Goal: Complete application form

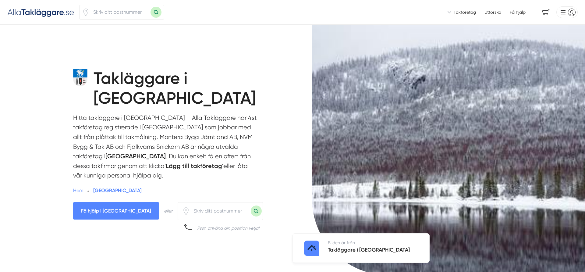
click at [113, 202] on span "Få hjälp i [GEOGRAPHIC_DATA]" at bounding box center [116, 210] width 86 height 17
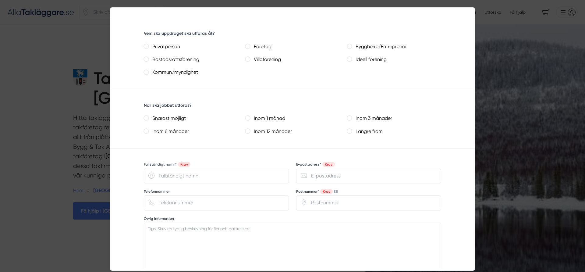
scroll to position [313, 0]
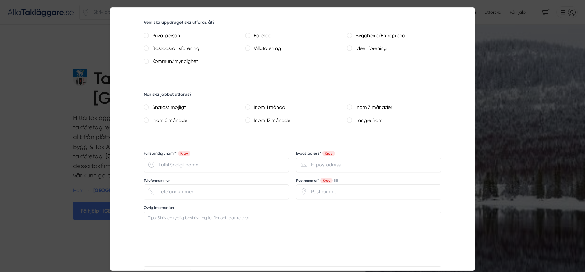
click at [56, 232] on div at bounding box center [292, 136] width 585 height 272
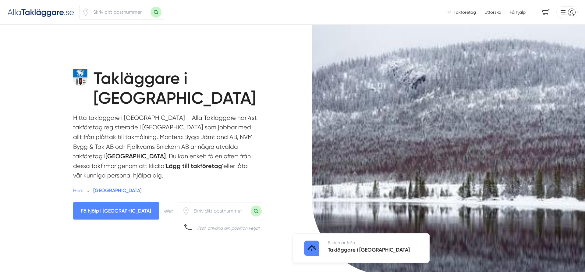
click at [112, 202] on span "Få hjälp i [GEOGRAPHIC_DATA]" at bounding box center [116, 210] width 86 height 17
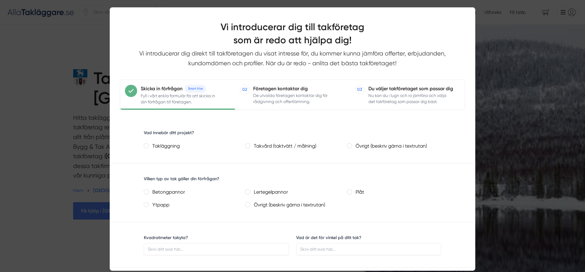
scroll to position [0, 0]
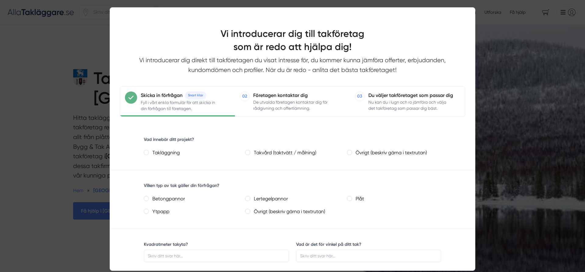
click at [147, 153] on input "Takläggning" at bounding box center [146, 152] width 5 height 5
radio input "true"
click at [351, 200] on plåt "Plåt" at bounding box center [349, 198] width 5 height 5
radio plåt "true"
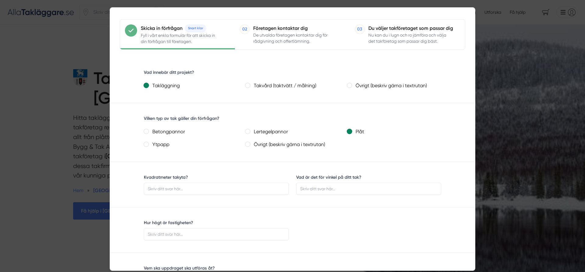
scroll to position [69, 0]
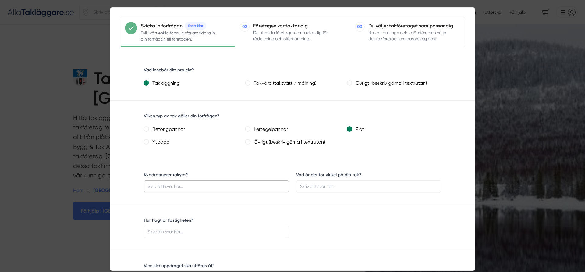
click at [183, 187] on input "Kvadratmeter takyta?" at bounding box center [216, 186] width 145 height 12
type input "120"
click at [321, 186] on input "Vad är det för vinkel på ditt tak?" at bounding box center [368, 186] width 145 height 12
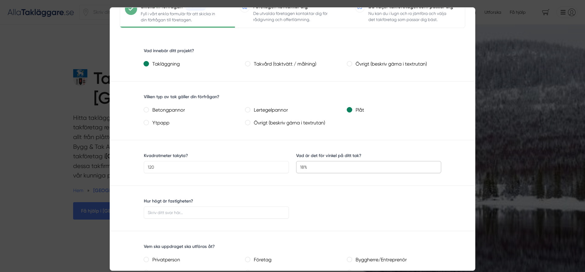
scroll to position [104, 0]
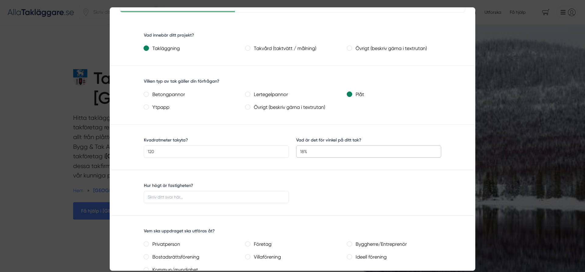
type input "18%"
click at [184, 199] on input "Hur högt är fastigheten?" at bounding box center [216, 197] width 145 height 12
type input "en våning"
click at [146, 245] on input "Privatperson" at bounding box center [146, 243] width 5 height 5
radio input "true"
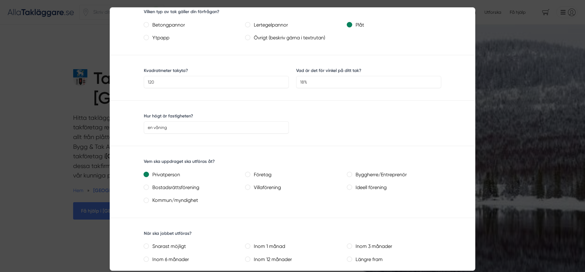
scroll to position [208, 0]
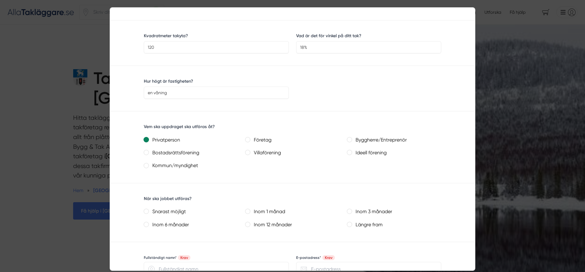
click at [145, 212] on möjligt "Snarast möjligt" at bounding box center [146, 211] width 5 height 5
radio möjligt "true"
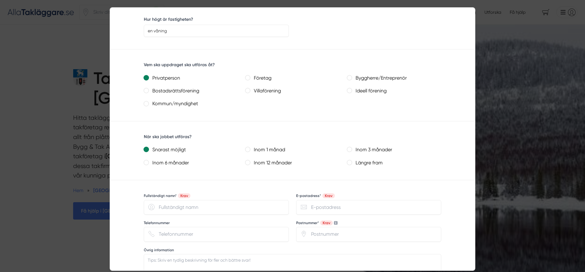
scroll to position [278, 0]
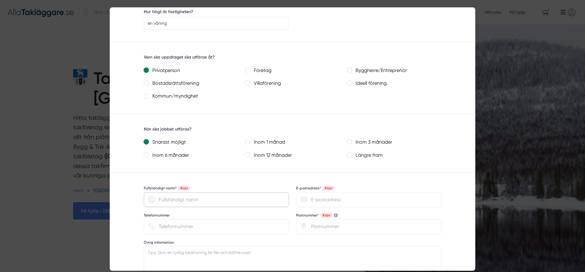
click at [195, 200] on input "Fullständigt namn* Krav" at bounding box center [216, 199] width 145 height 15
type input "[PERSON_NAME]"
type input "[EMAIL_ADDRESS][DOMAIN_NAME]"
click at [189, 226] on input "Telefonnummer" at bounding box center [216, 226] width 145 height 15
type input "0705430623"
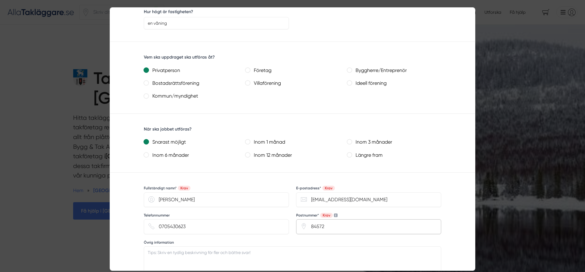
scroll to position [313, 0]
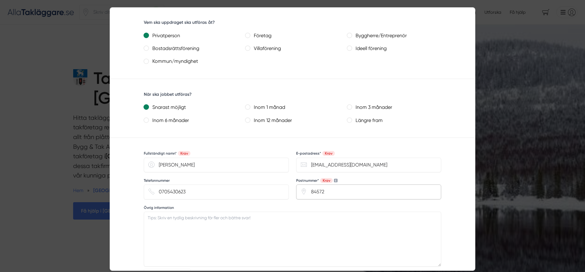
type input "84572"
click at [176, 219] on textarea "Övrig information" at bounding box center [292, 239] width 297 height 55
click at [156, 218] on textarea "Har läckage vid en fläktstos" at bounding box center [292, 239] width 297 height 55
click at [225, 220] on textarea "Har takläckage vid en fläkt stos" at bounding box center [292, 239] width 297 height 55
click at [210, 218] on textarea "Har takläckage vid en fläkt stos som men vill också få kostnaden för nytt tak." at bounding box center [292, 239] width 297 height 55
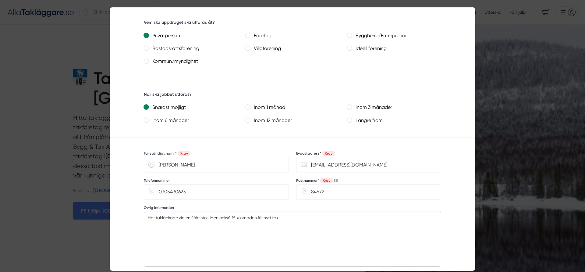
click at [282, 220] on textarea "Har takläckage vid en fläkt stos. Men också få kostnaden för nytt tak." at bounding box center [292, 239] width 297 height 55
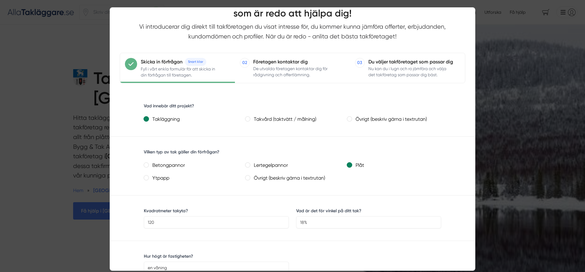
scroll to position [0, 0]
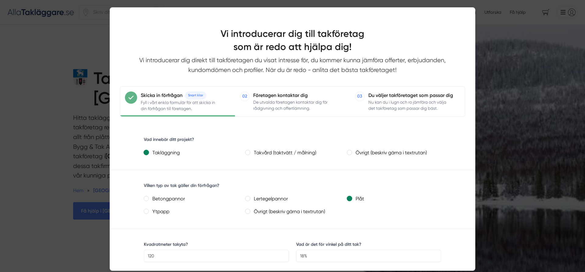
type textarea "Har takläckage vid en fläkt stos. Men också få kostnaden för nytt tak."
click at [50, 52] on div at bounding box center [292, 136] width 585 height 272
